Goal: Transaction & Acquisition: Purchase product/service

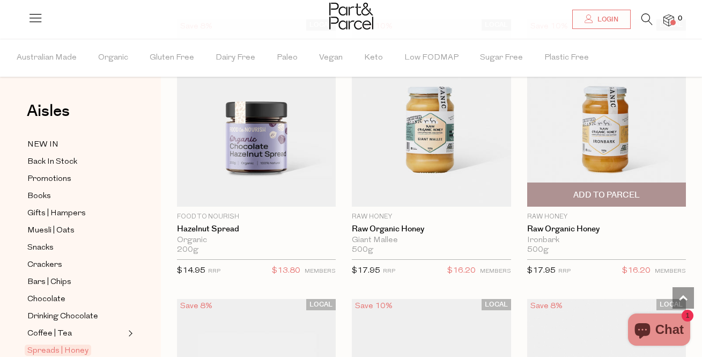
scroll to position [3753, 0]
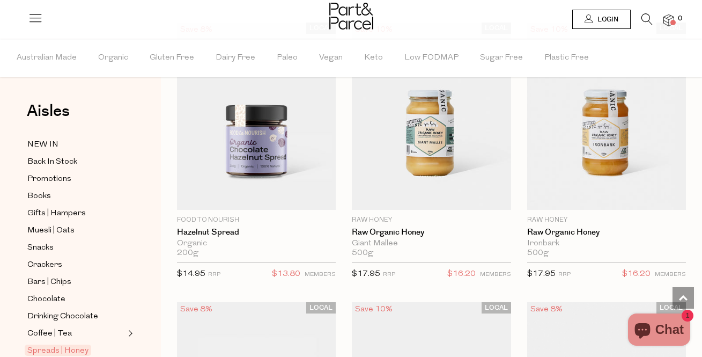
type input "totarodt@dodo.com.au"
click at [611, 20] on span "Login" at bounding box center [607, 19] width 24 height 9
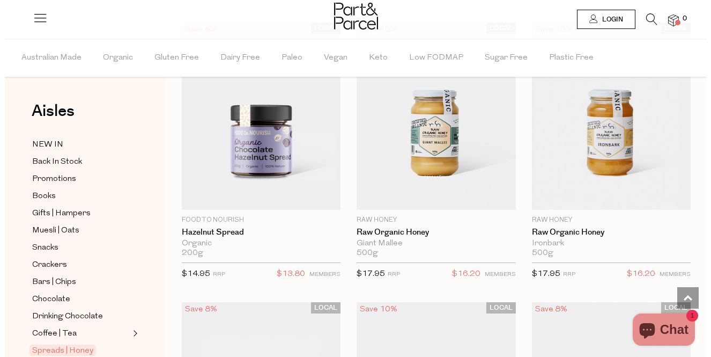
scroll to position [3800, 0]
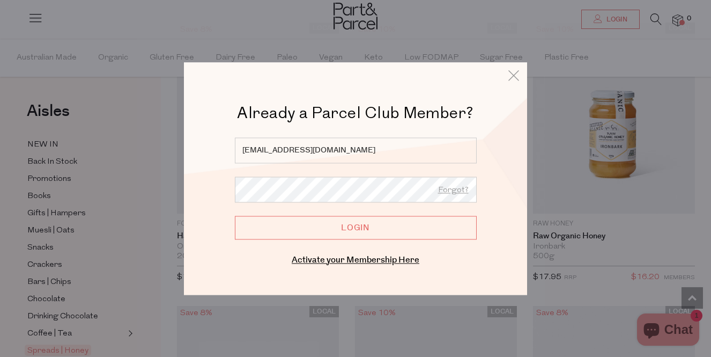
click at [333, 225] on input "Login" at bounding box center [356, 228] width 242 height 24
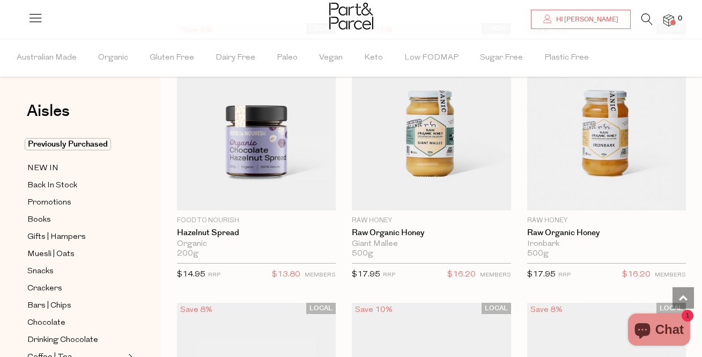
scroll to position [3753, 0]
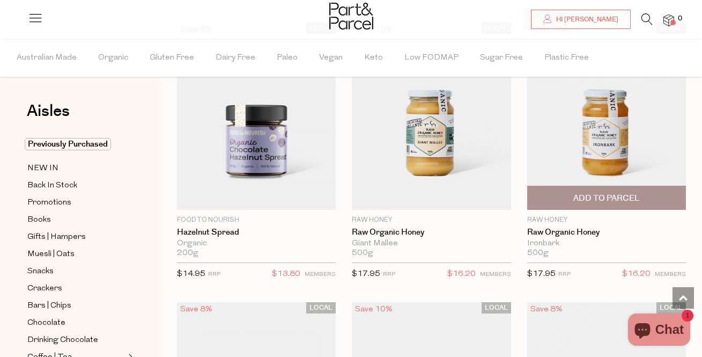
click at [611, 192] on span "Add To Parcel" at bounding box center [606, 197] width 66 height 11
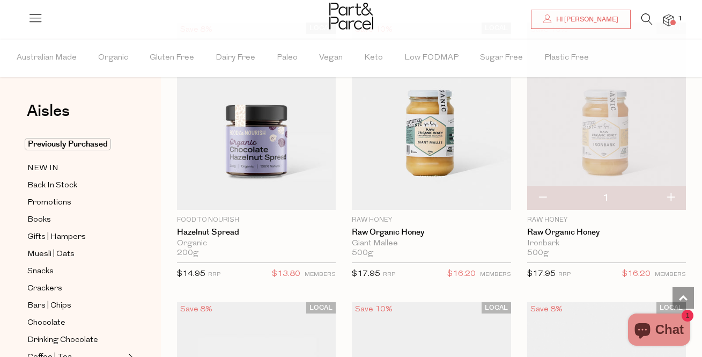
click at [669, 191] on button "button" at bounding box center [670, 198] width 31 height 24
type input "2"
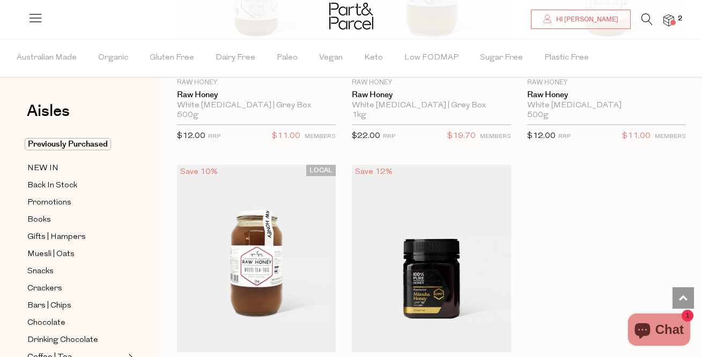
scroll to position [4504, 0]
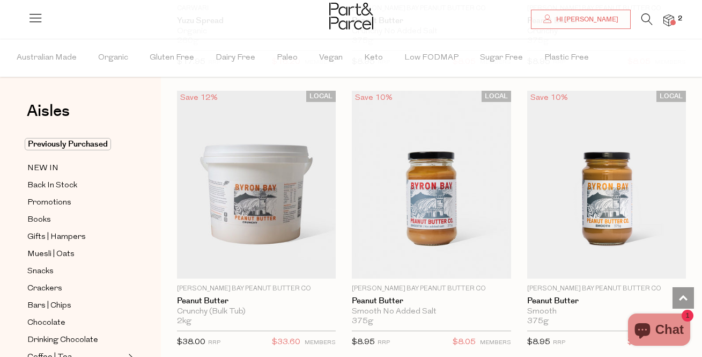
scroll to position [1501, 0]
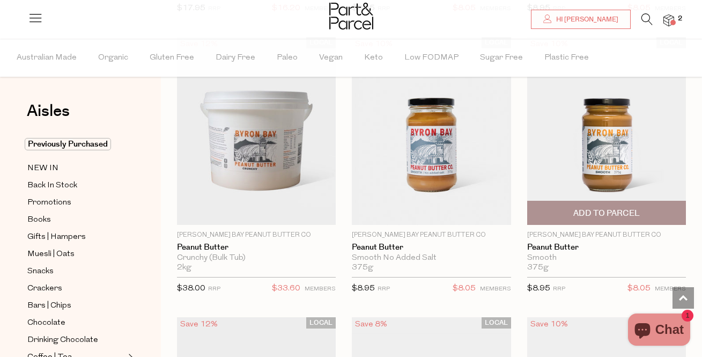
click at [641, 206] on span "Add To Parcel" at bounding box center [606, 212] width 152 height 23
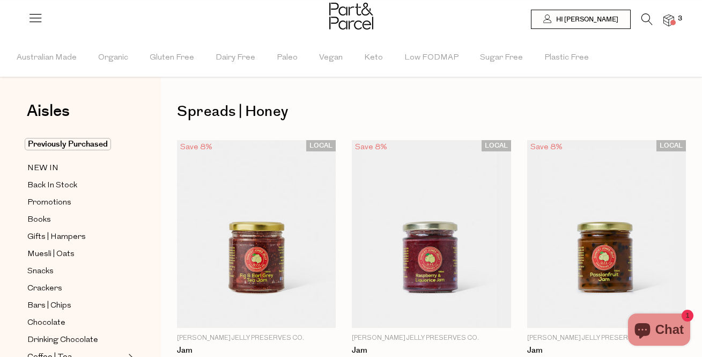
scroll to position [54, 0]
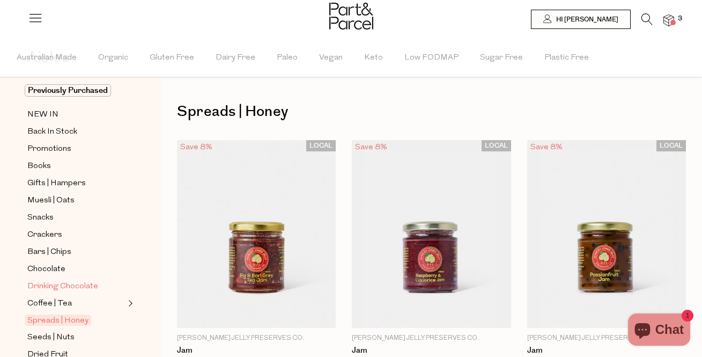
click at [57, 280] on span "Drinking Chocolate" at bounding box center [62, 286] width 71 height 13
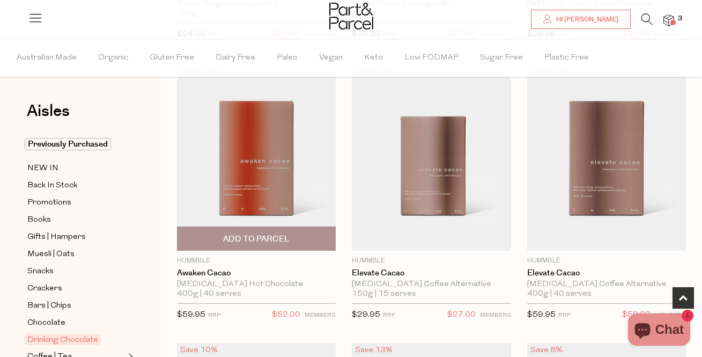
scroll to position [375, 0]
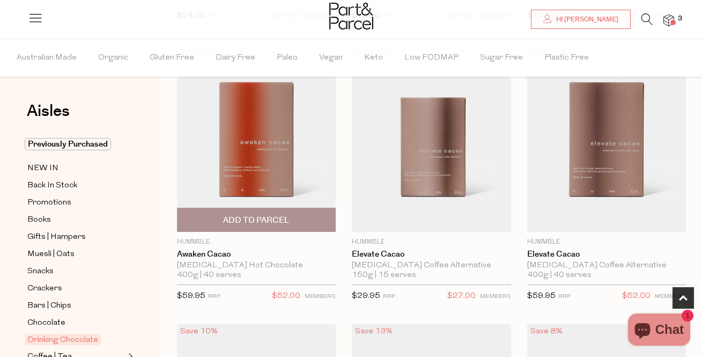
click at [267, 124] on img at bounding box center [256, 138] width 159 height 188
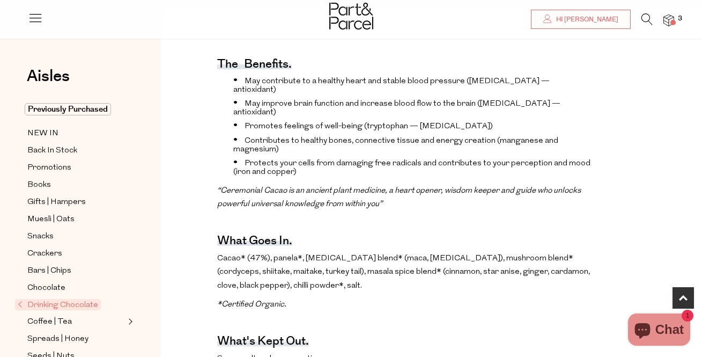
scroll to position [375, 0]
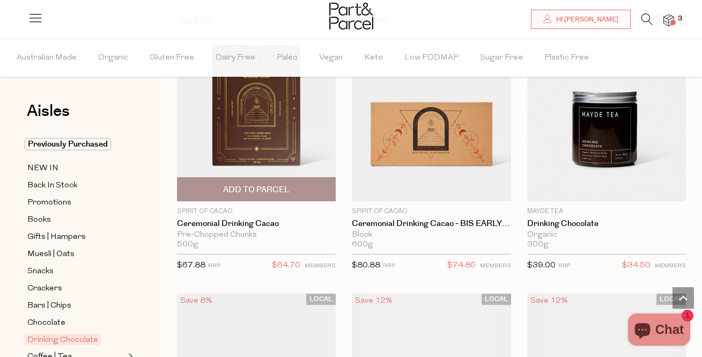
scroll to position [1126, 0]
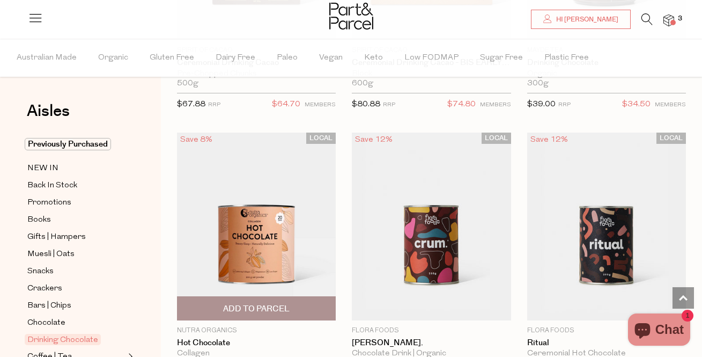
click at [265, 222] on img at bounding box center [256, 226] width 159 height 188
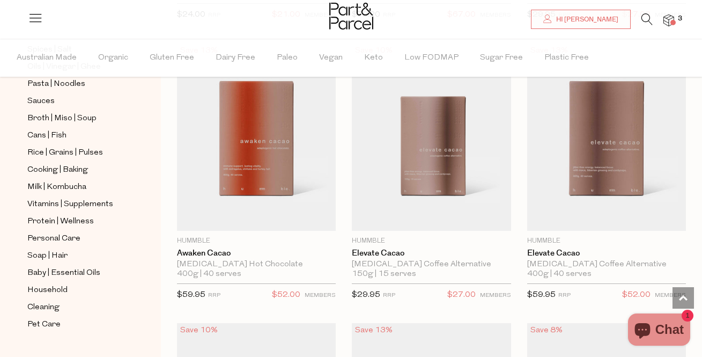
scroll to position [375, 0]
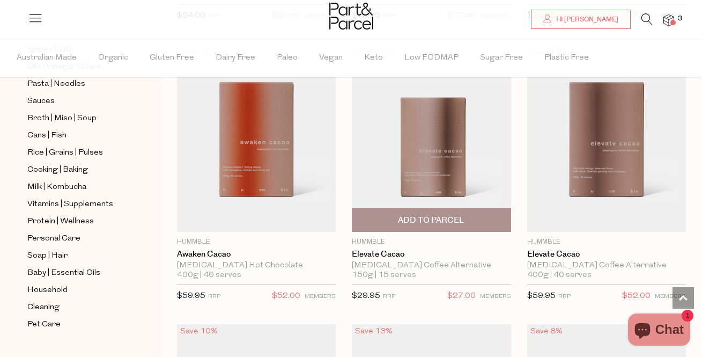
click at [413, 169] on img at bounding box center [431, 138] width 159 height 188
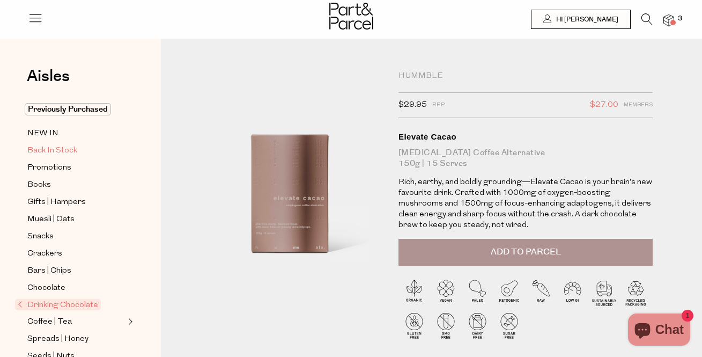
click at [54, 151] on span "Back In Stock" at bounding box center [52, 150] width 50 height 13
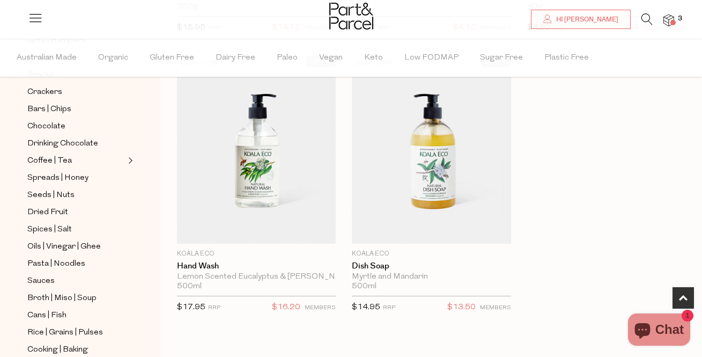
scroll to position [214, 0]
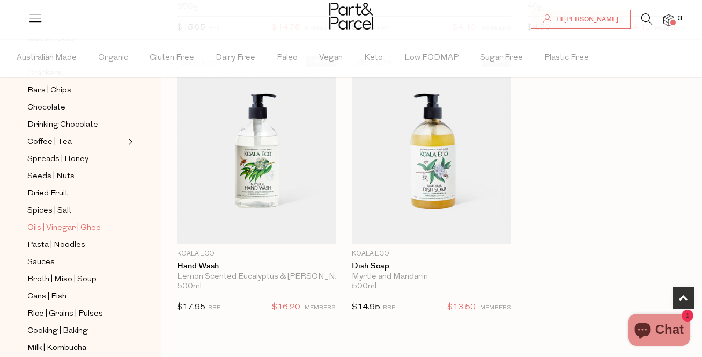
click at [81, 221] on span "Oils | Vinegar | Ghee" at bounding box center [63, 227] width 73 height 13
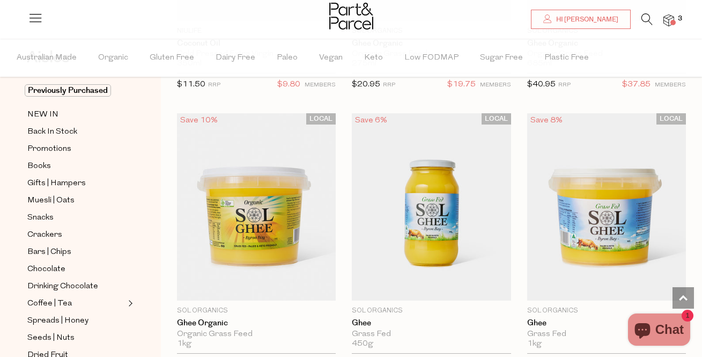
scroll to position [1563, 0]
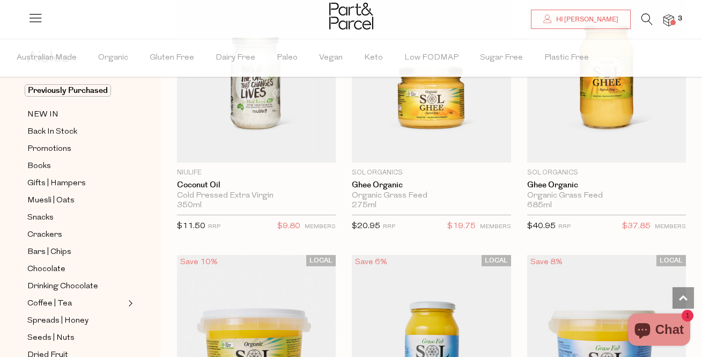
click at [649, 18] on icon at bounding box center [646, 19] width 11 height 12
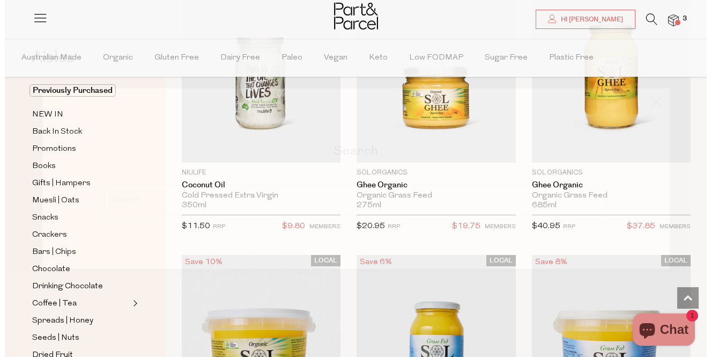
scroll to position [1581, 0]
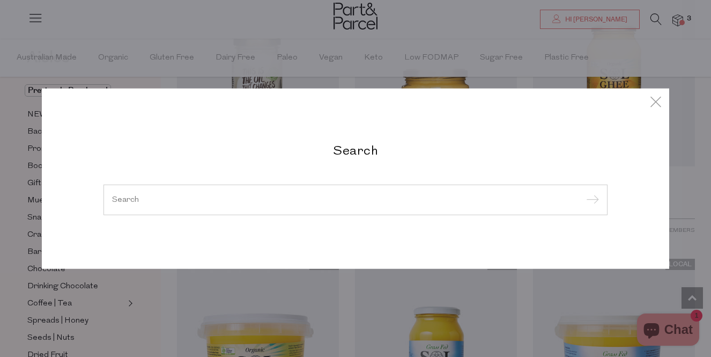
click at [450, 151] on h2 "Search" at bounding box center [355, 150] width 504 height 16
click at [401, 197] on input "search" at bounding box center [355, 199] width 487 height 8
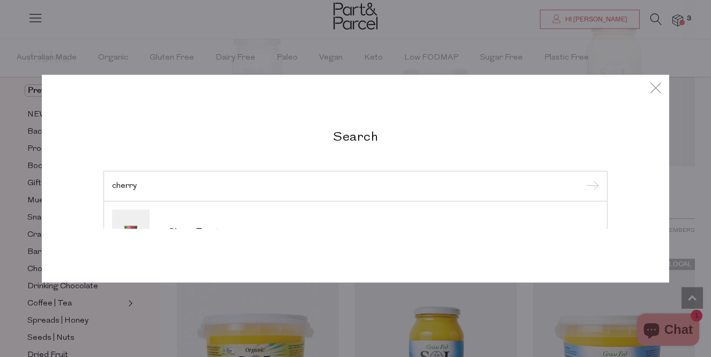
type input "cherry"
click at [583, 179] on input "submit" at bounding box center [591, 187] width 16 height 16
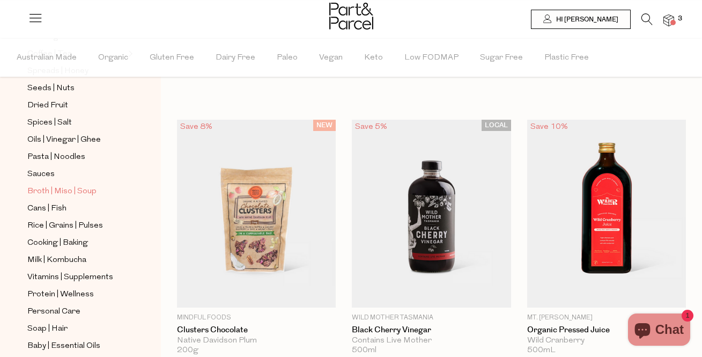
scroll to position [322, 0]
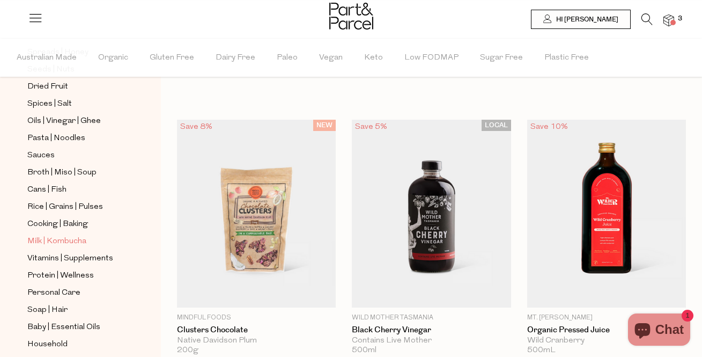
click at [70, 235] on span "Milk | Kombucha" at bounding box center [56, 241] width 59 height 13
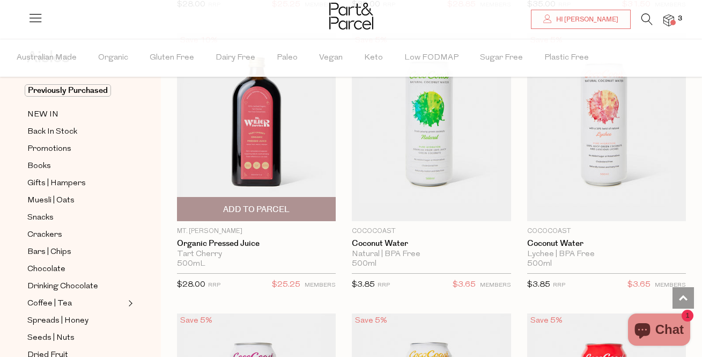
scroll to position [2627, 0]
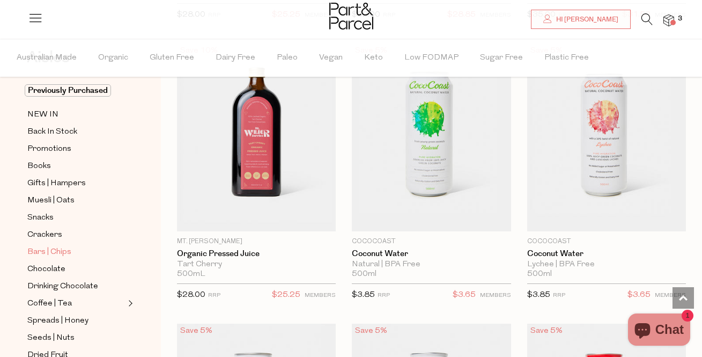
click at [68, 246] on span "Bars | Chips" at bounding box center [49, 252] width 44 height 13
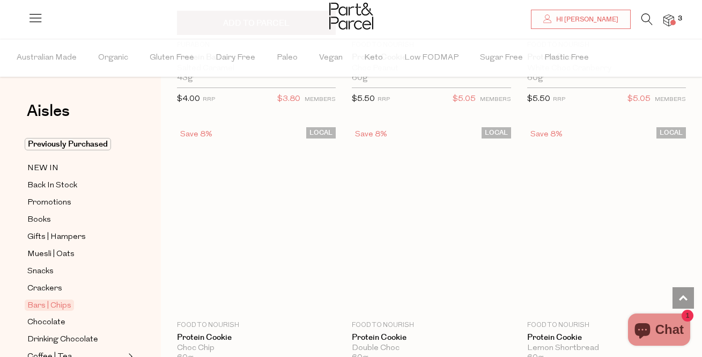
scroll to position [4295, 0]
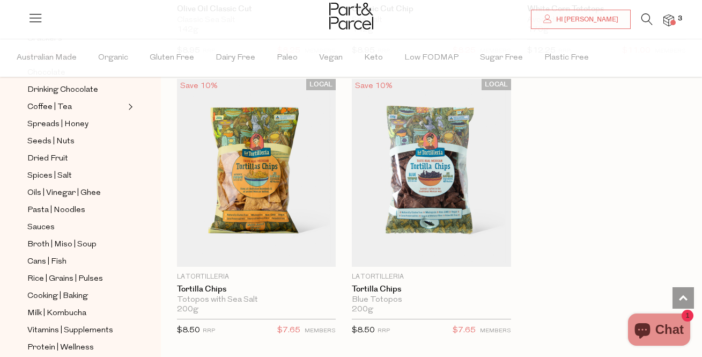
scroll to position [268, 0]
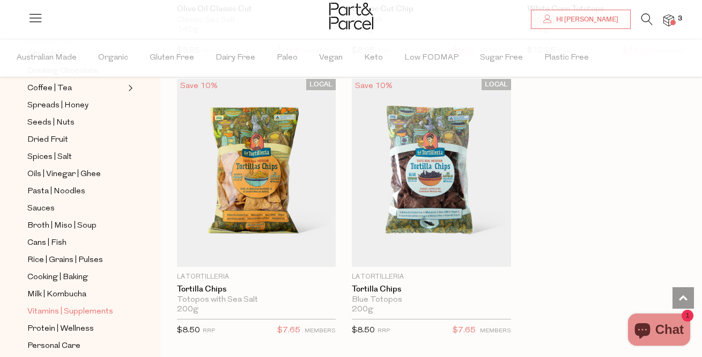
click at [88, 305] on span "Vitamins | Supplements" at bounding box center [70, 311] width 86 height 13
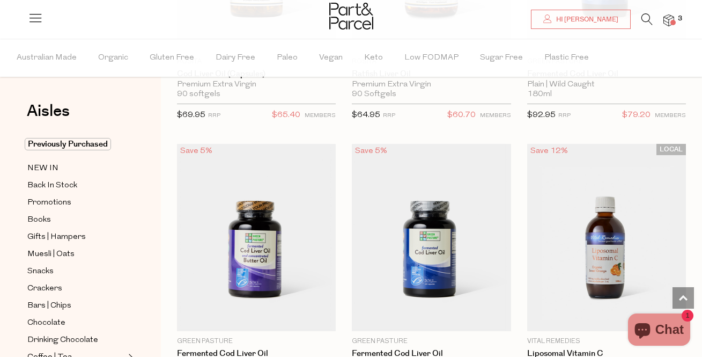
scroll to position [3914, 0]
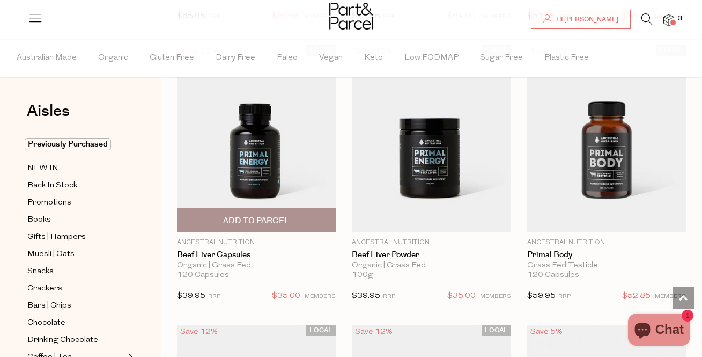
scroll to position [2895, 0]
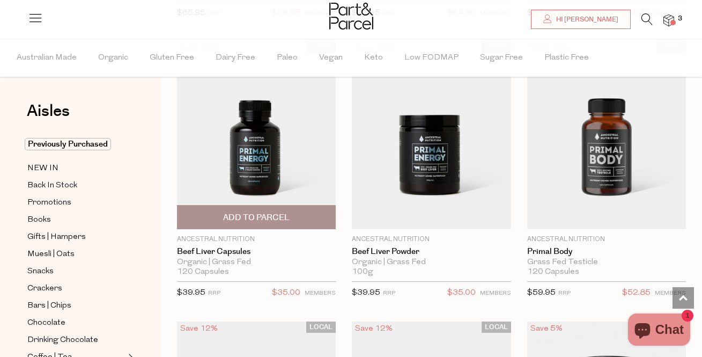
click at [263, 153] on img at bounding box center [256, 135] width 159 height 188
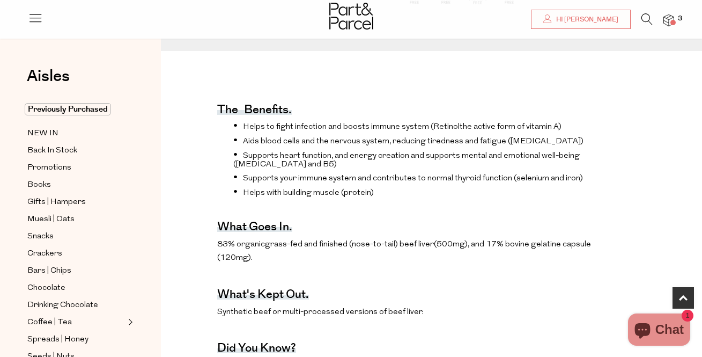
scroll to position [375, 0]
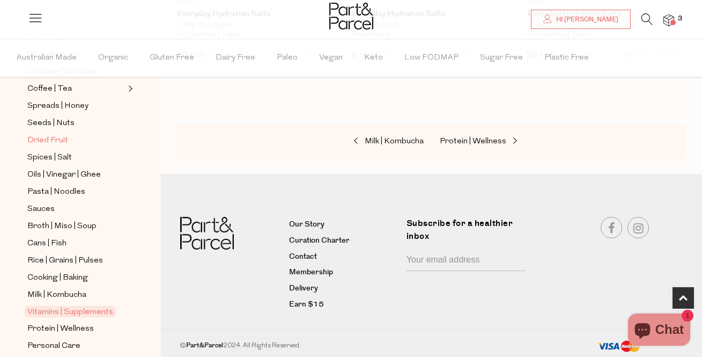
scroll to position [214, 0]
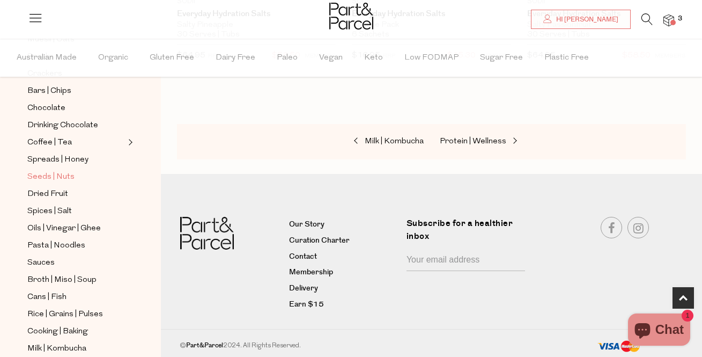
click at [61, 171] on span "Seeds | Nuts" at bounding box center [50, 177] width 47 height 13
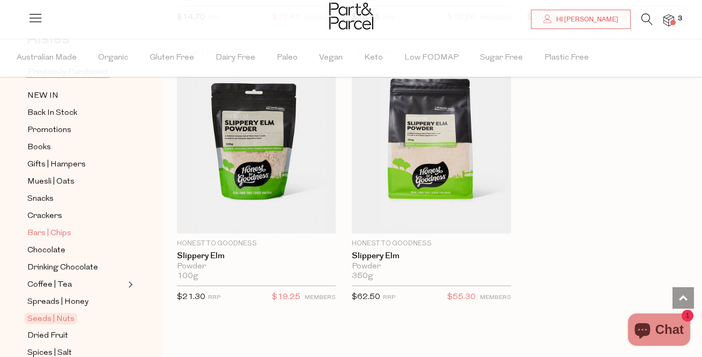
scroll to position [54, 0]
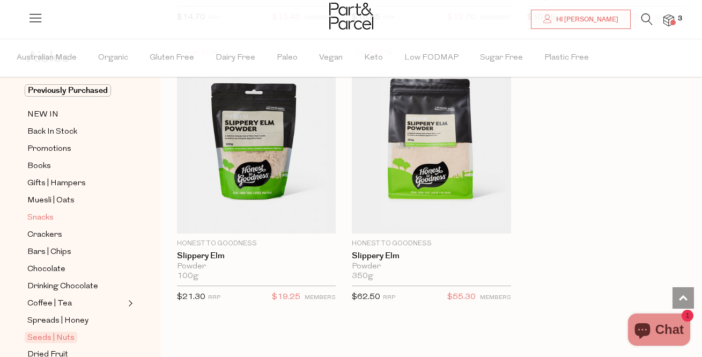
click at [49, 212] on span "Snacks" at bounding box center [40, 217] width 26 height 13
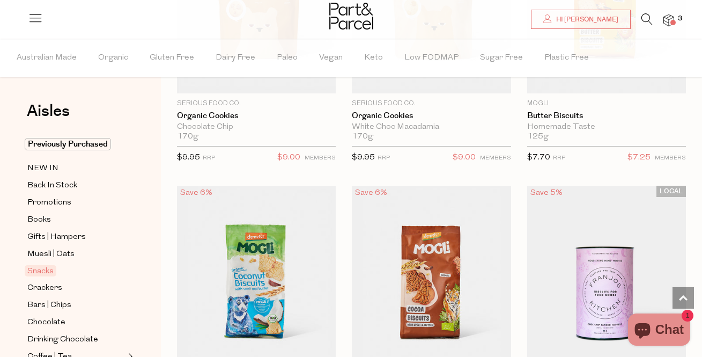
scroll to position [3378, 0]
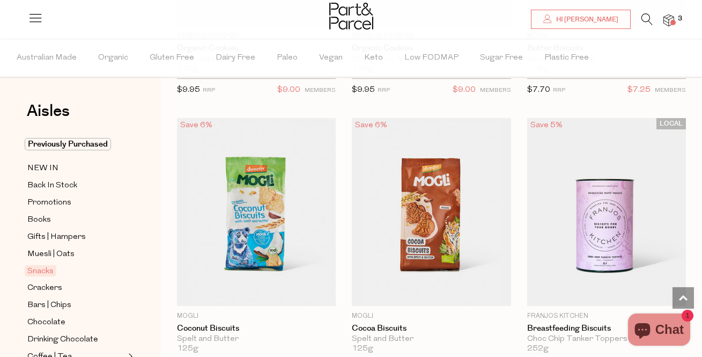
click at [669, 20] on img at bounding box center [668, 20] width 11 height 12
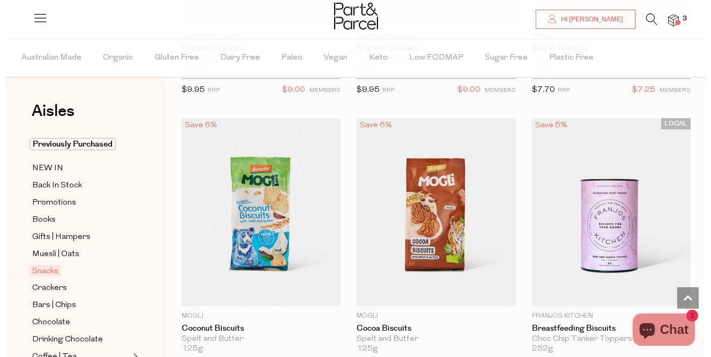
scroll to position [3417, 0]
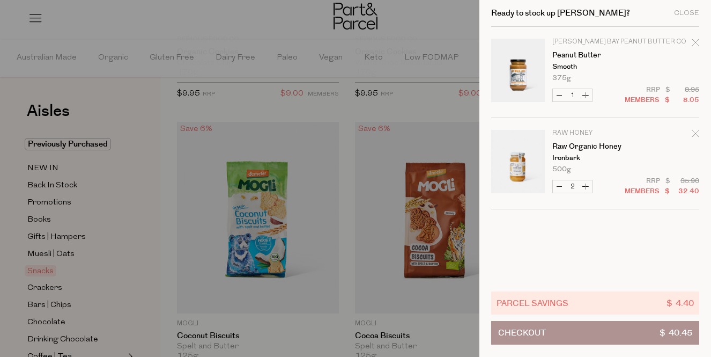
click at [619, 335] on button "Checkout $ 40.45" at bounding box center [595, 333] width 208 height 24
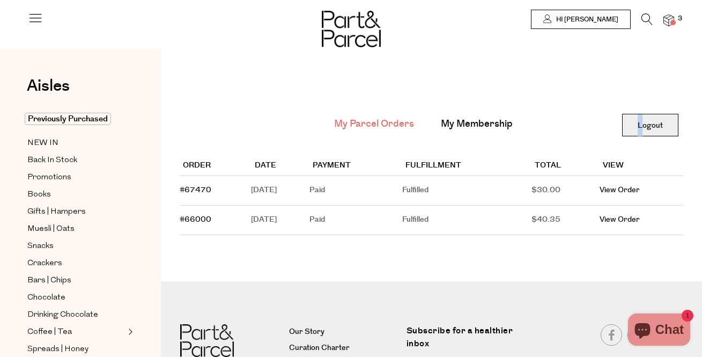
click at [645, 127] on link "Logout" at bounding box center [650, 125] width 56 height 23
